Goal: Task Accomplishment & Management: Manage account settings

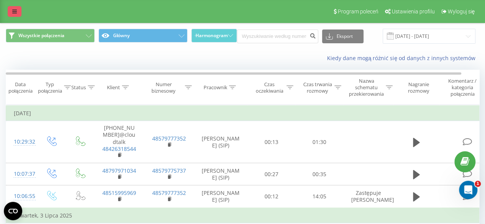
click at [11, 12] on link at bounding box center [15, 11] width 14 height 11
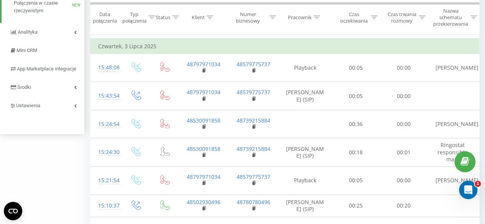
scroll to position [192, 0]
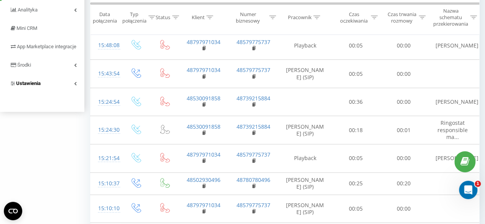
click at [33, 86] on span "Ustawienia" at bounding box center [28, 83] width 25 height 6
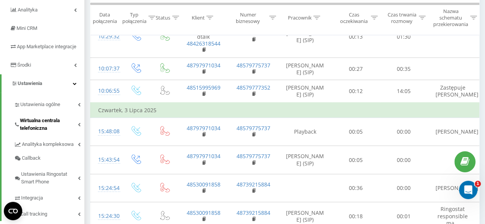
click at [40, 131] on span "Wirtualna centrala telefoniczna" at bounding box center [49, 124] width 58 height 15
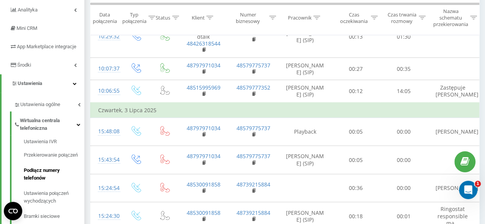
click at [41, 179] on span "Podłącz numery telefonów" at bounding box center [52, 174] width 57 height 15
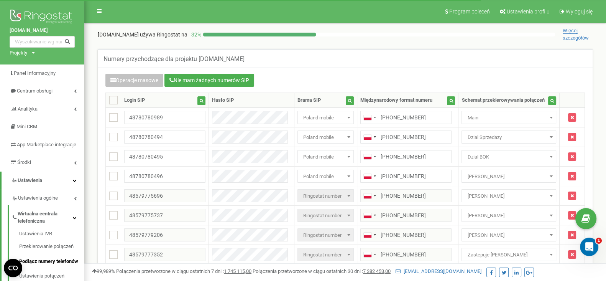
scroll to position [48, 0]
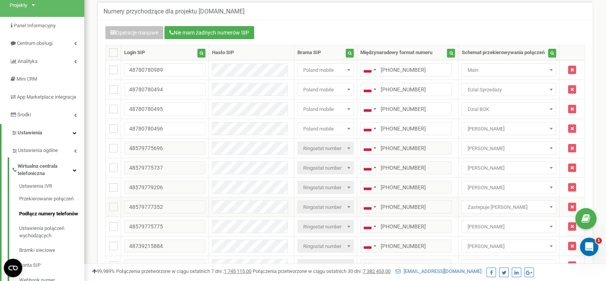
click at [532, 206] on span "Zastepuje [PERSON_NAME]" at bounding box center [508, 207] width 89 height 11
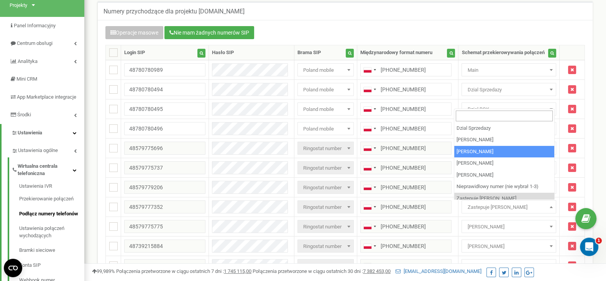
select select "227956"
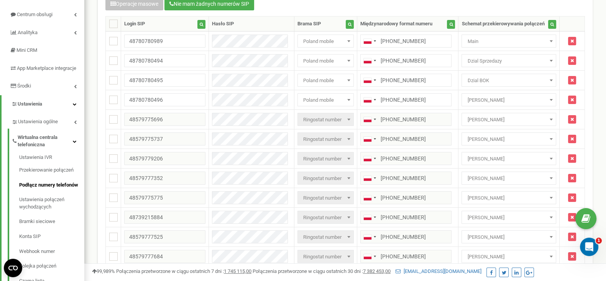
scroll to position [67, 0]
